Goal: Task Accomplishment & Management: Use online tool/utility

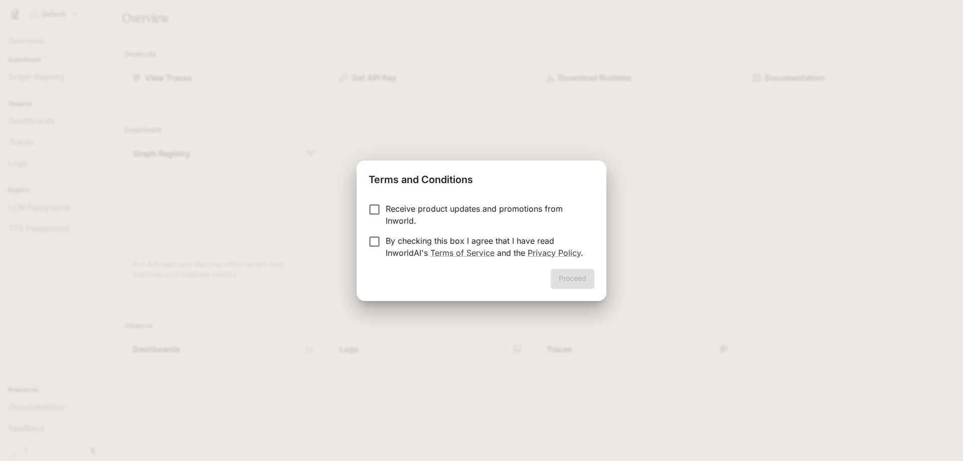
click at [430, 213] on p "Receive product updates and promotions from Inworld." at bounding box center [486, 215] width 201 height 24
click at [427, 238] on p "By checking this box I agree that I have read InworldAI's Terms of Service and …" at bounding box center [486, 247] width 201 height 24
click at [572, 275] on button "Proceed" at bounding box center [573, 279] width 44 height 20
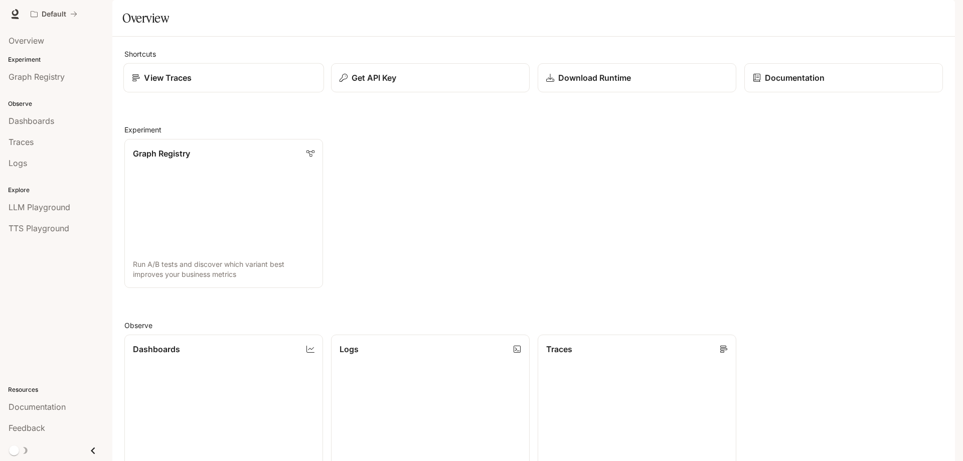
click at [186, 84] on p "View Traces" at bounding box center [168, 78] width 48 height 12
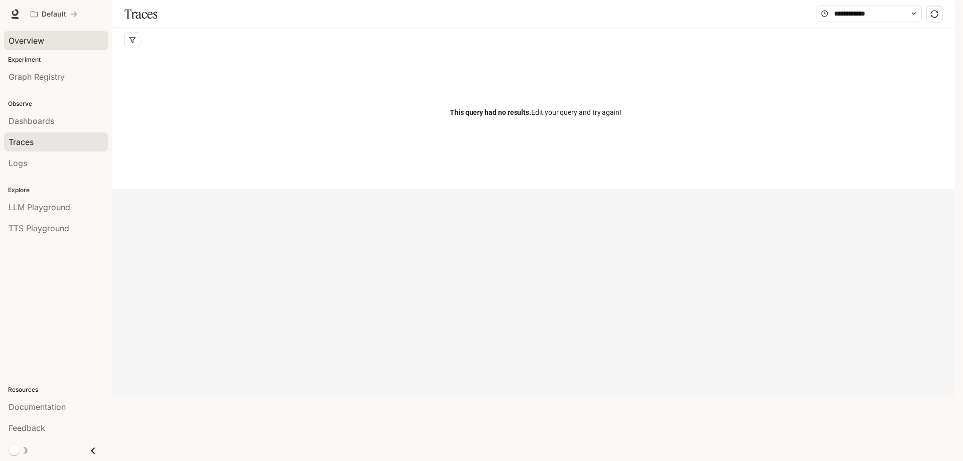
click at [32, 43] on span "Overview" at bounding box center [27, 41] width 36 height 12
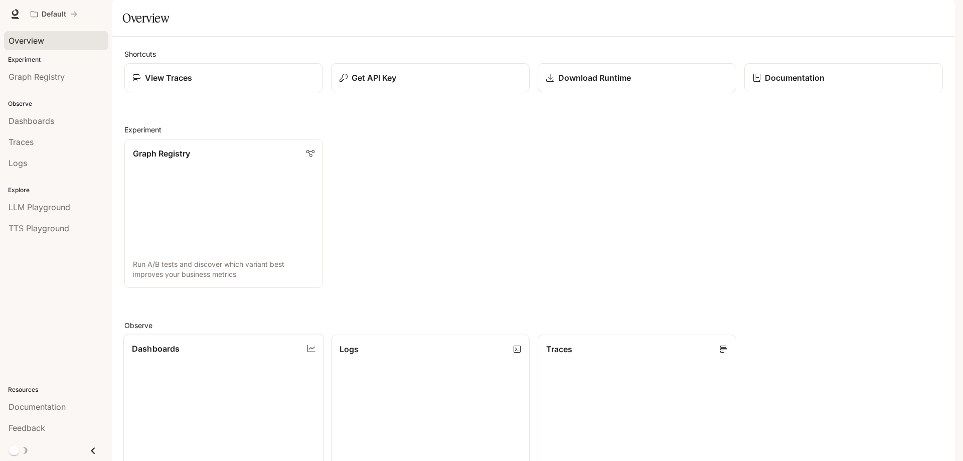
scroll to position [13, 0]
